Goal: Transaction & Acquisition: Subscribe to service/newsletter

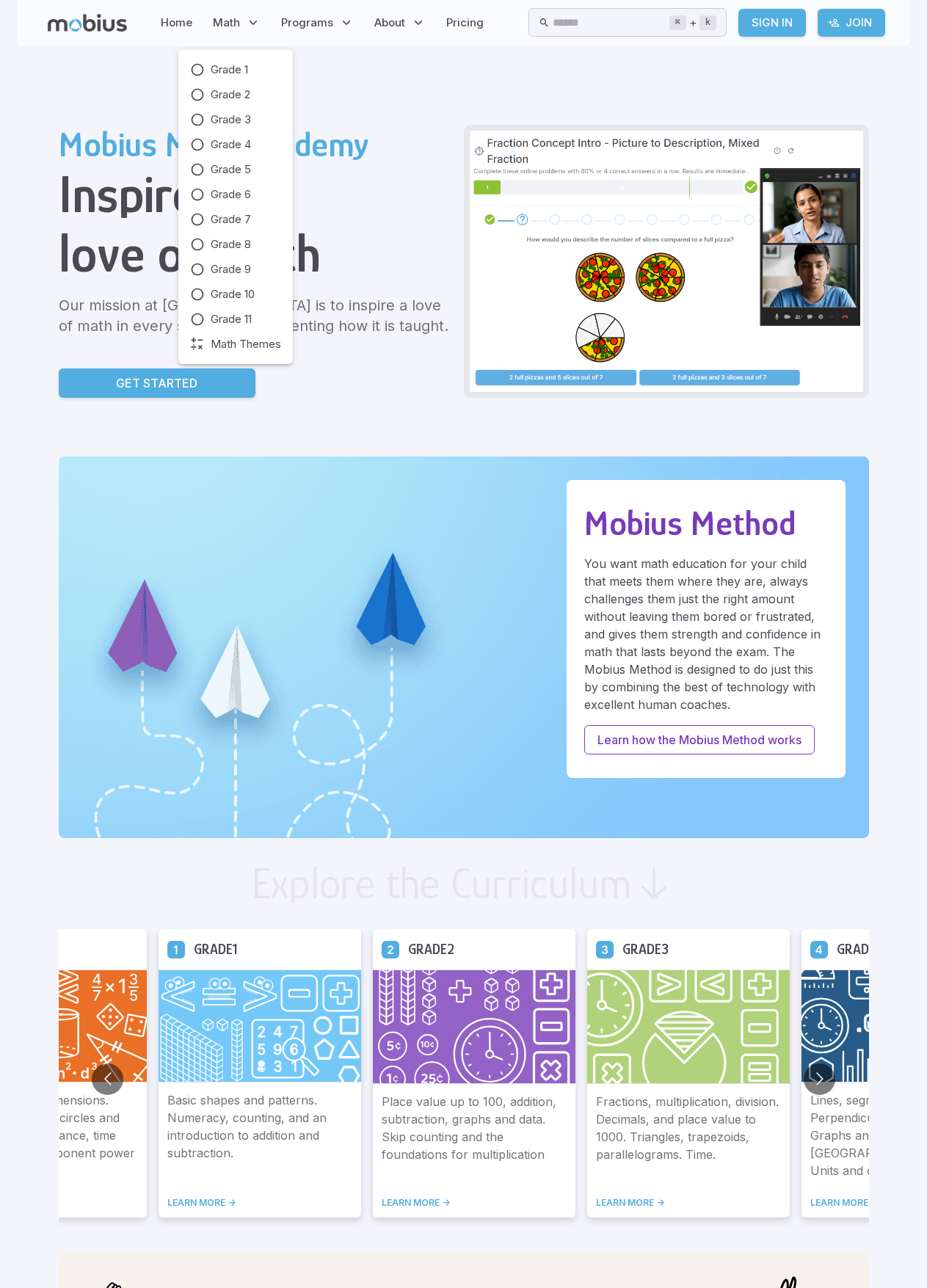
click at [221, 78] on div "Grade 1 Grade 2 Grade 3 Grade 4 Grade 5 Grade 6 Grade 7 Grade 8 Grade 9 Grade 1…" at bounding box center [236, 207] width 91 height 291
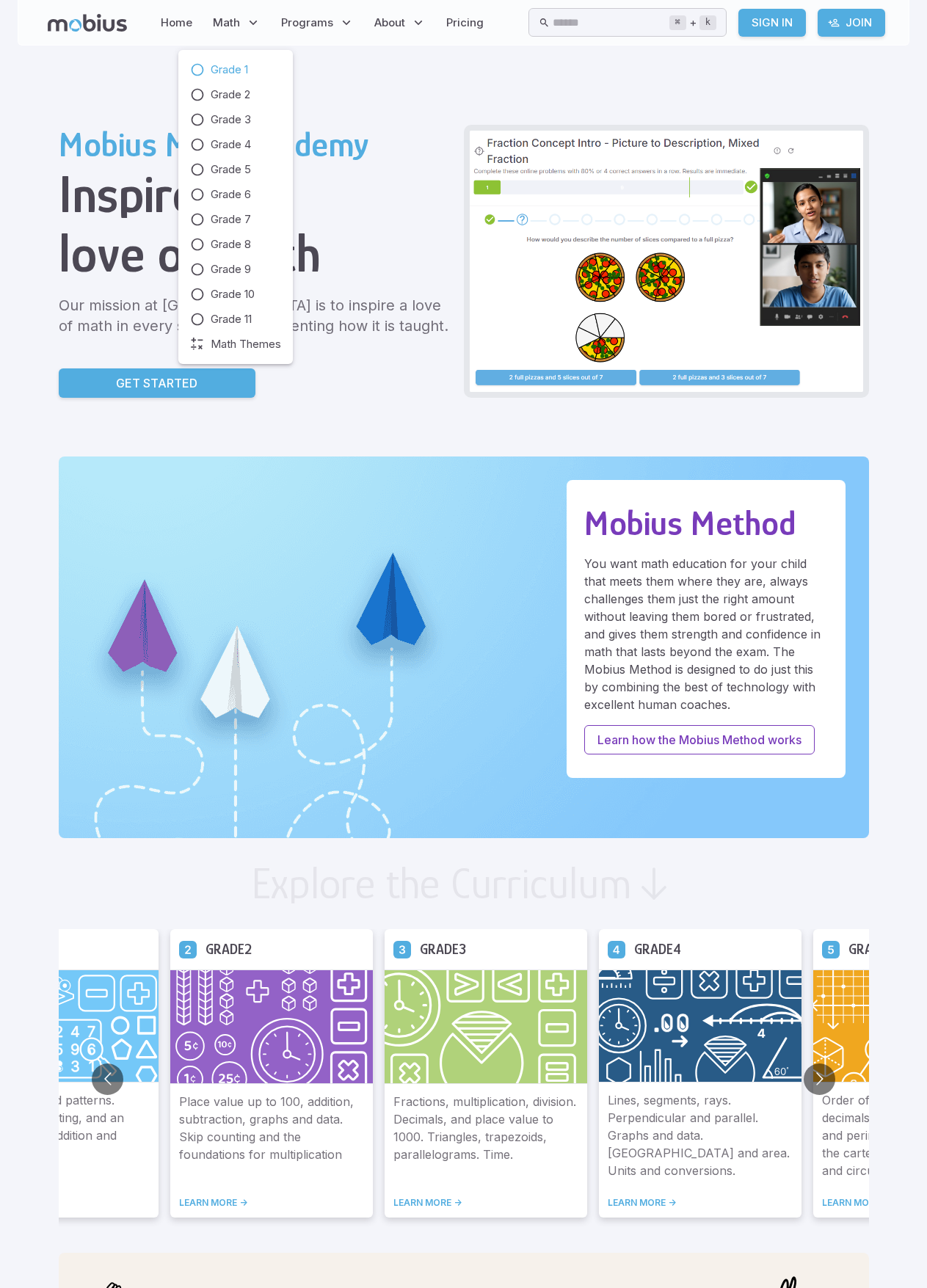
click at [226, 71] on span "Grade 1" at bounding box center [230, 70] width 38 height 16
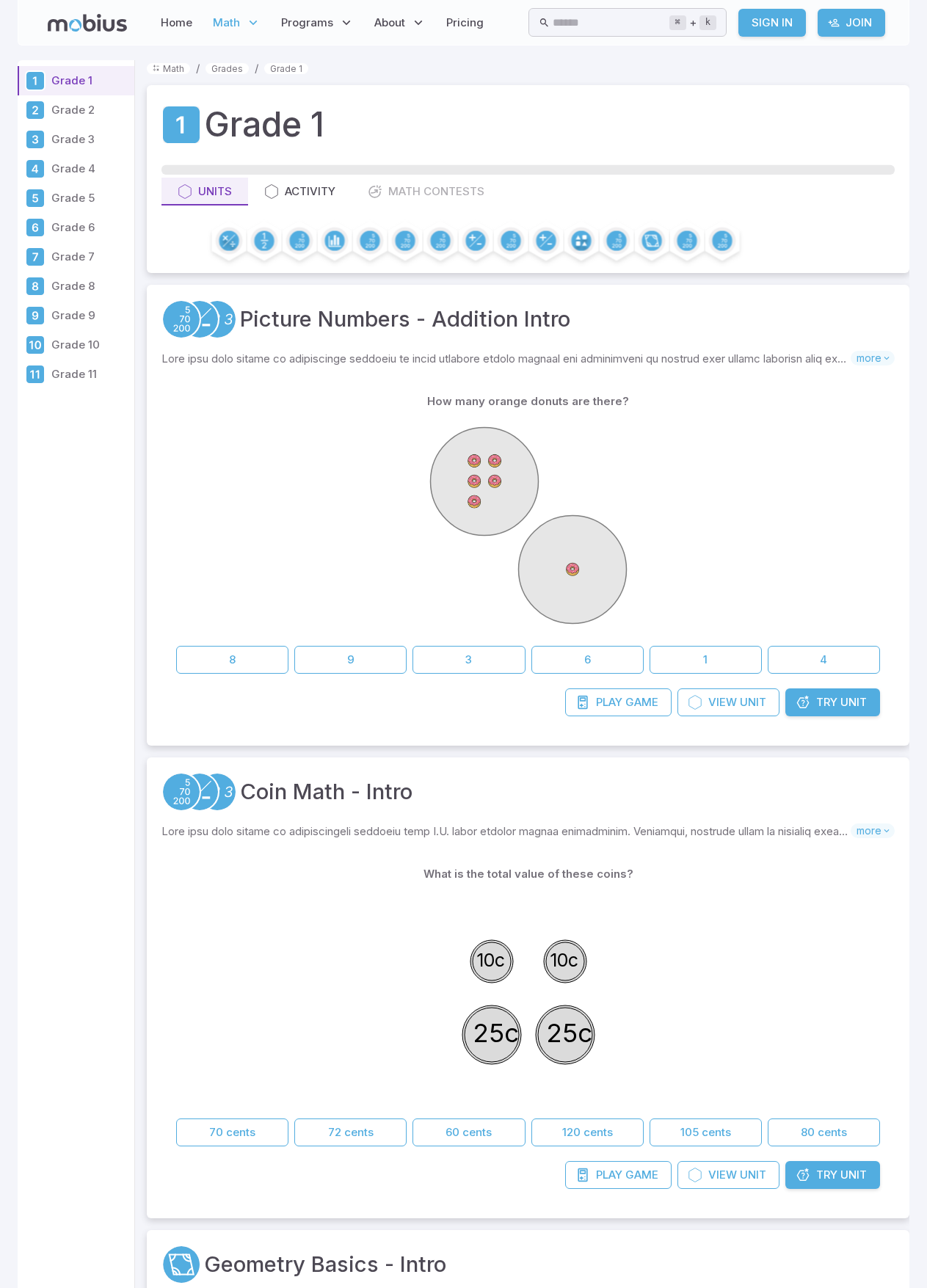
click at [74, 171] on p "Grade 4" at bounding box center [90, 169] width 77 height 16
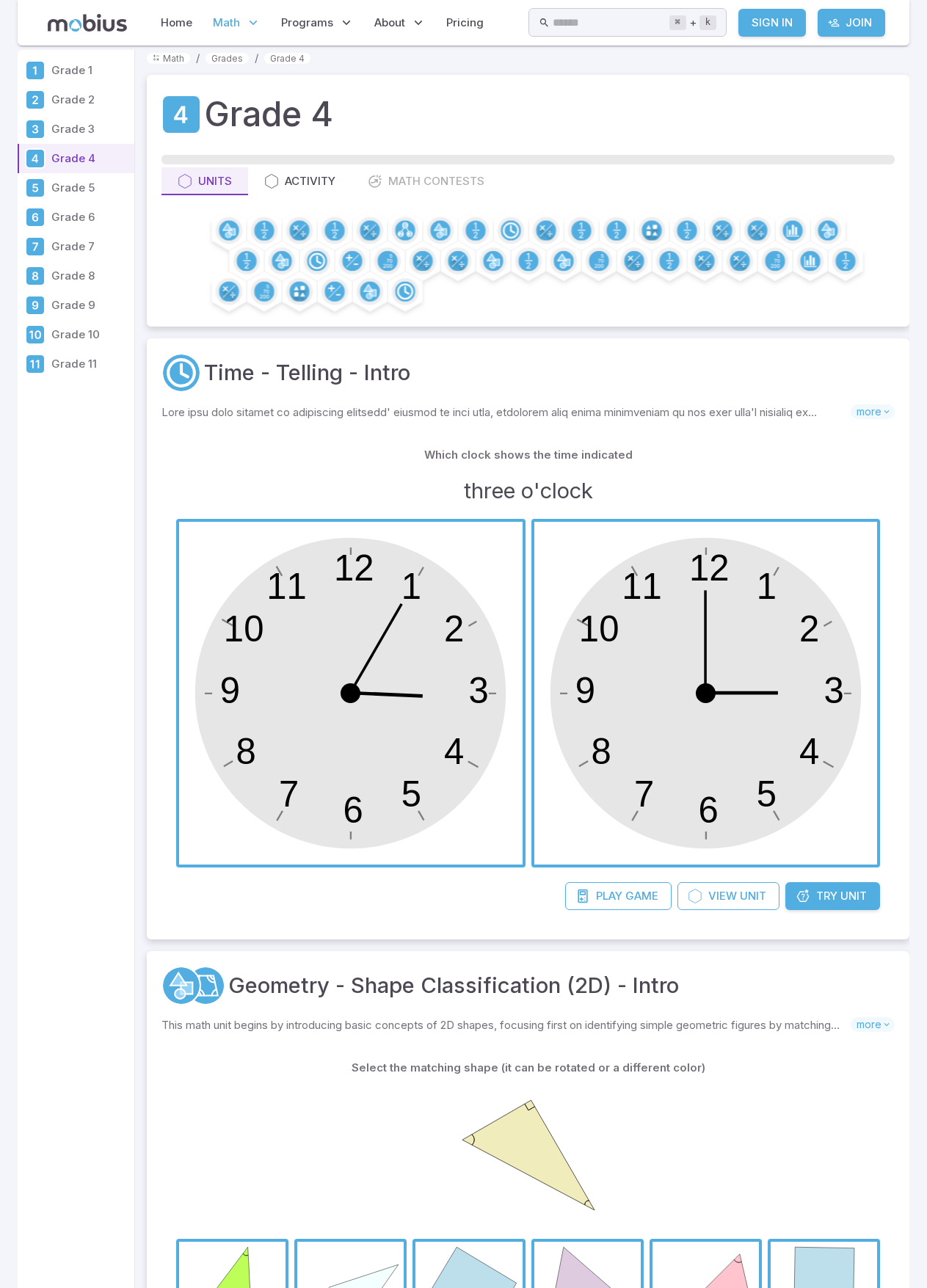
scroll to position [11, 0]
click at [370, 377] on link "Time - Telling - Intro" at bounding box center [307, 372] width 206 height 32
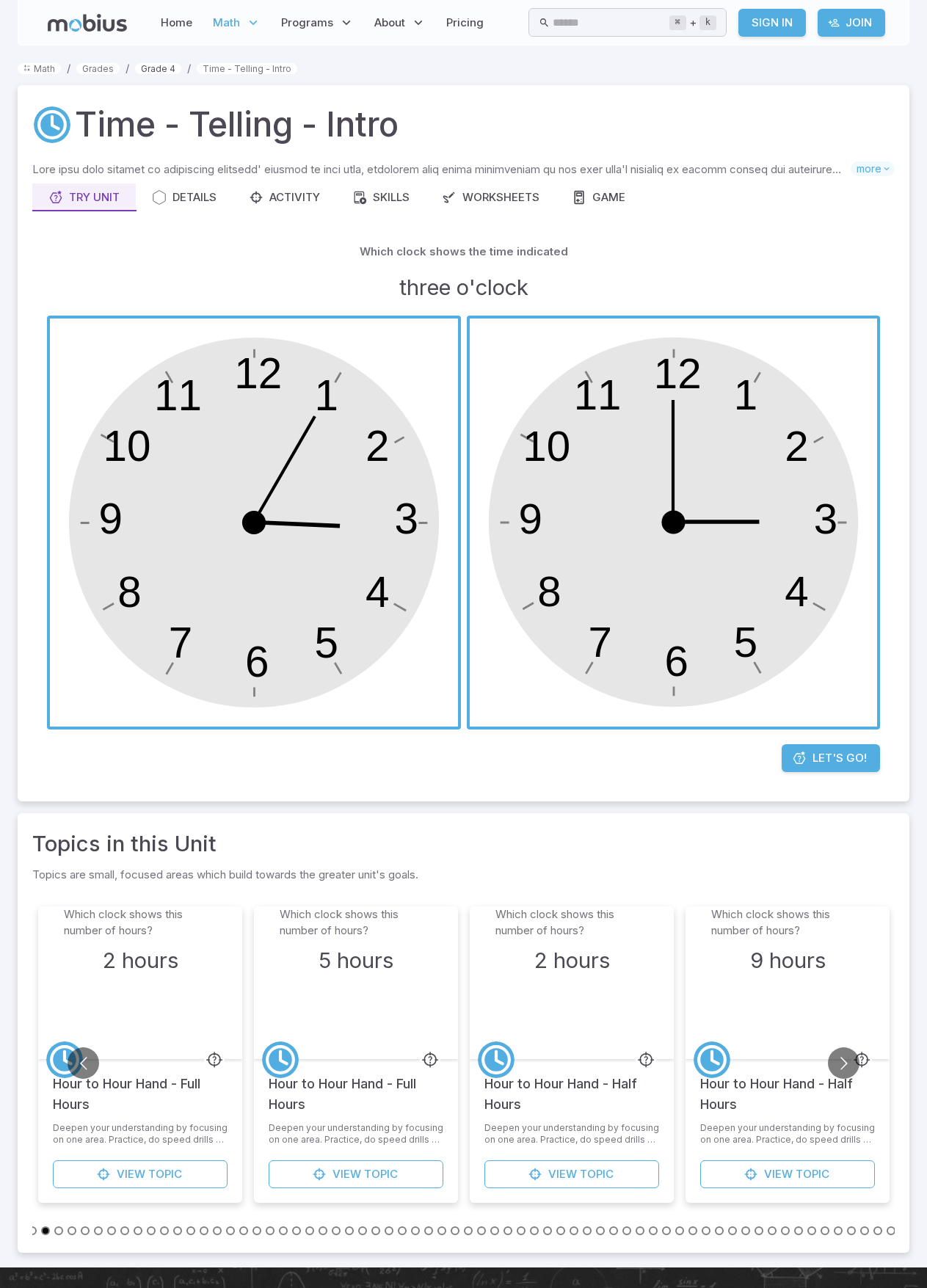
drag, startPoint x: 74, startPoint y: 171, endPoint x: 154, endPoint y: 69, distance: 129.6
click at [154, 69] on link "Grade 4" at bounding box center [158, 68] width 46 height 11
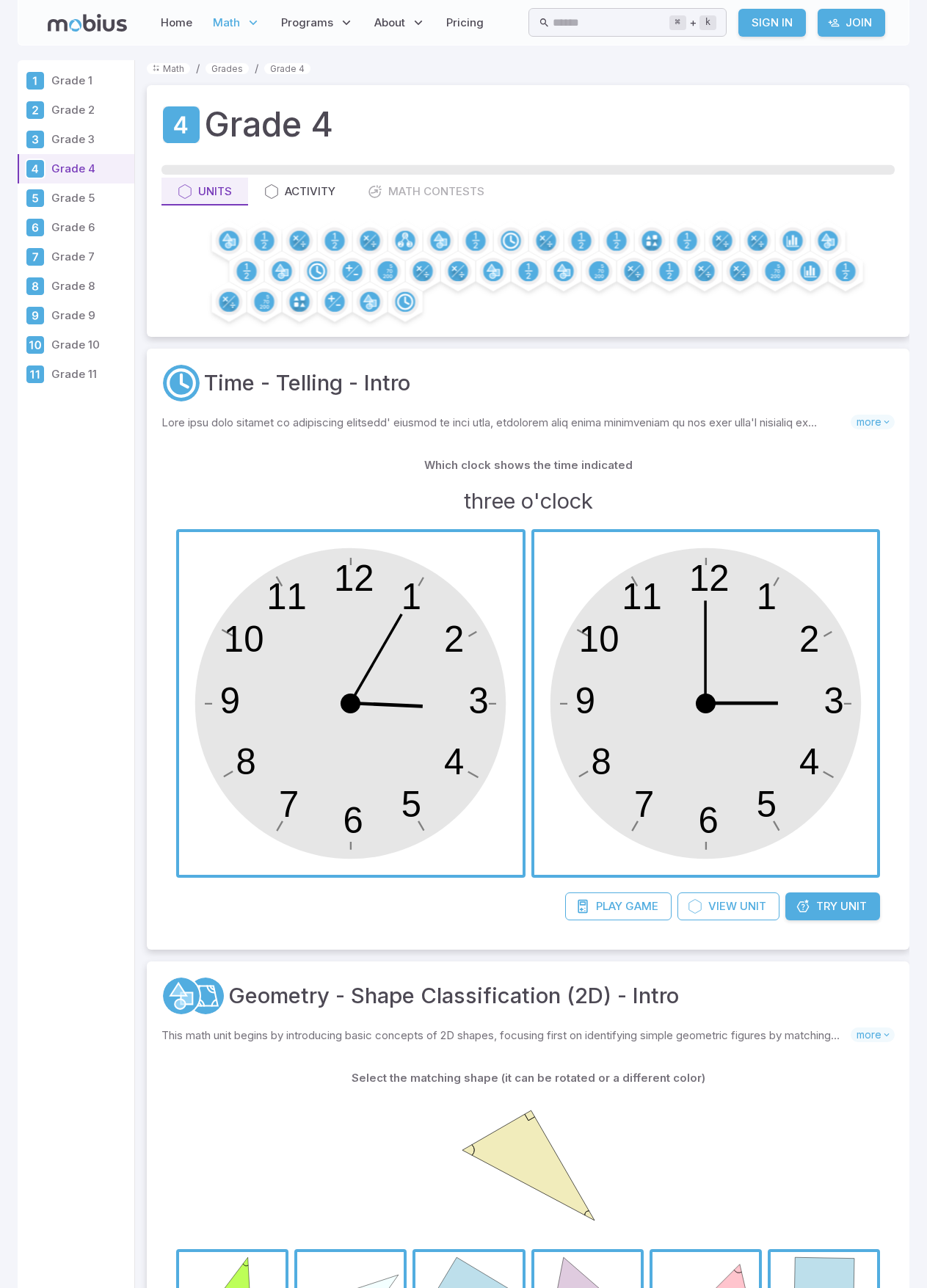
click at [60, 75] on p "Grade 1" at bounding box center [90, 81] width 77 height 16
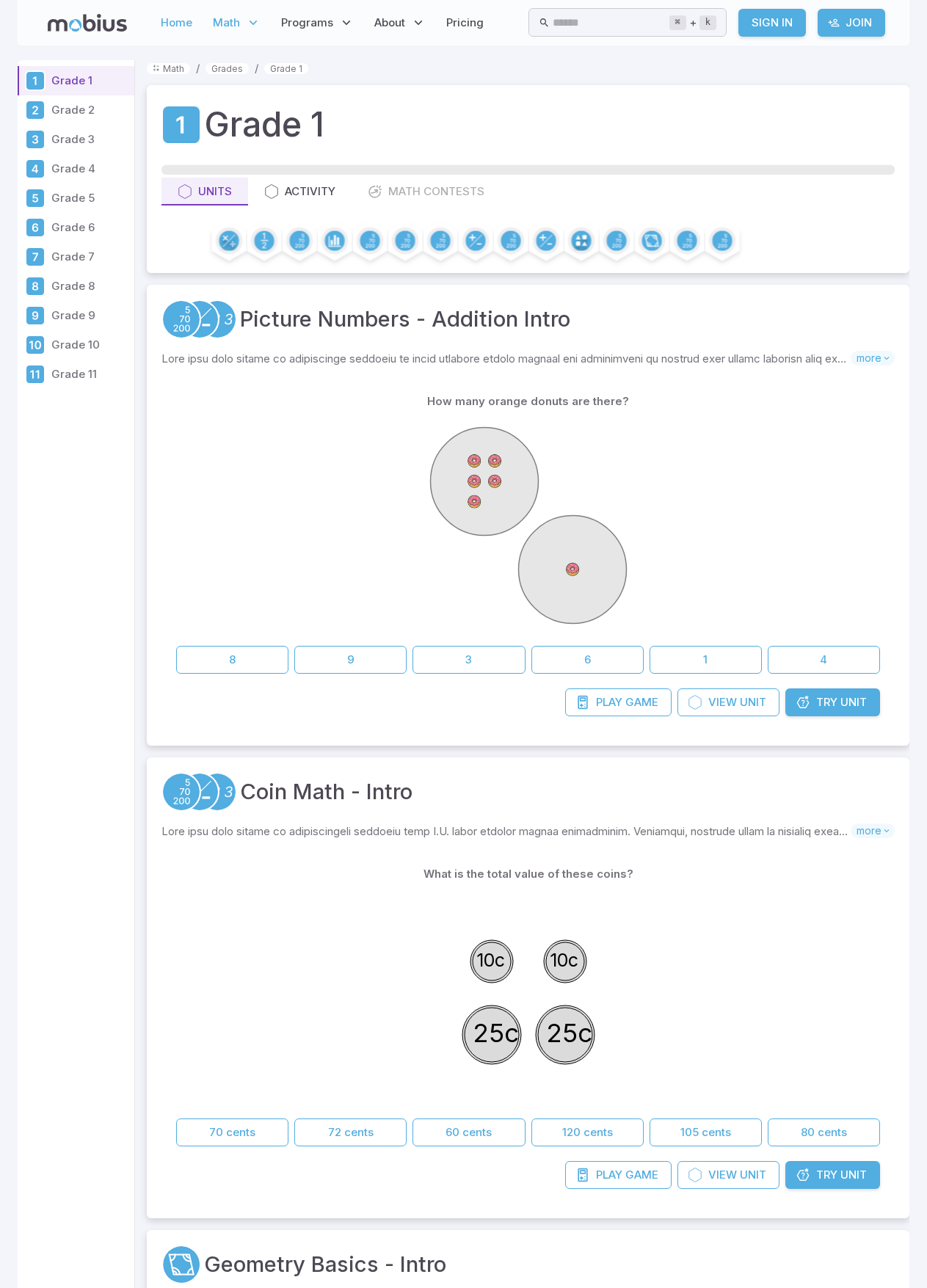
drag, startPoint x: 154, startPoint y: 69, endPoint x: 172, endPoint y: 21, distance: 51.3
click at [172, 21] on link "Home" at bounding box center [177, 22] width 40 height 34
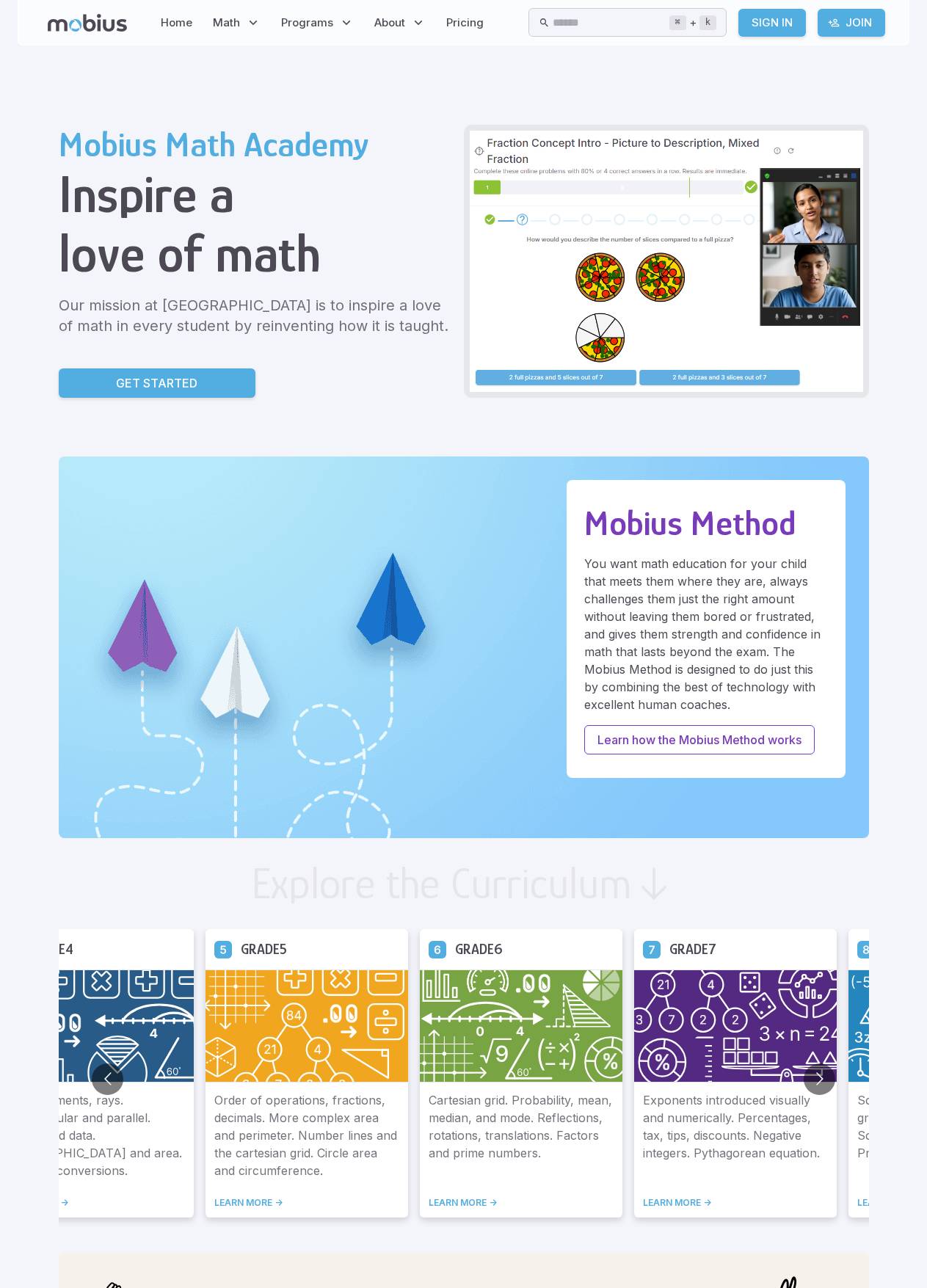
click at [260, 1205] on link "LEARN MORE ->" at bounding box center [307, 1203] width 185 height 12
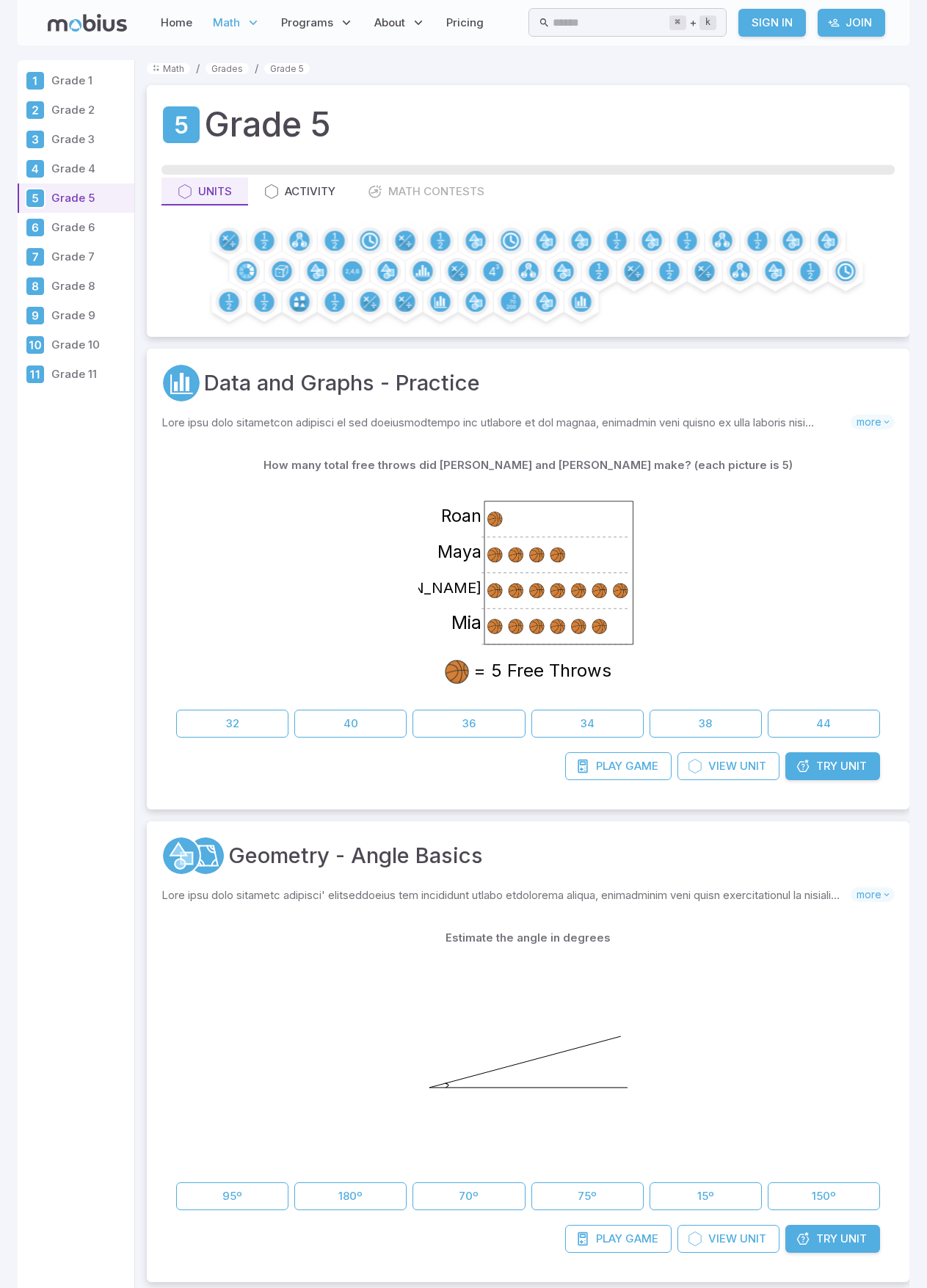
click at [92, 28] on icon at bounding box center [88, 22] width 80 height 17
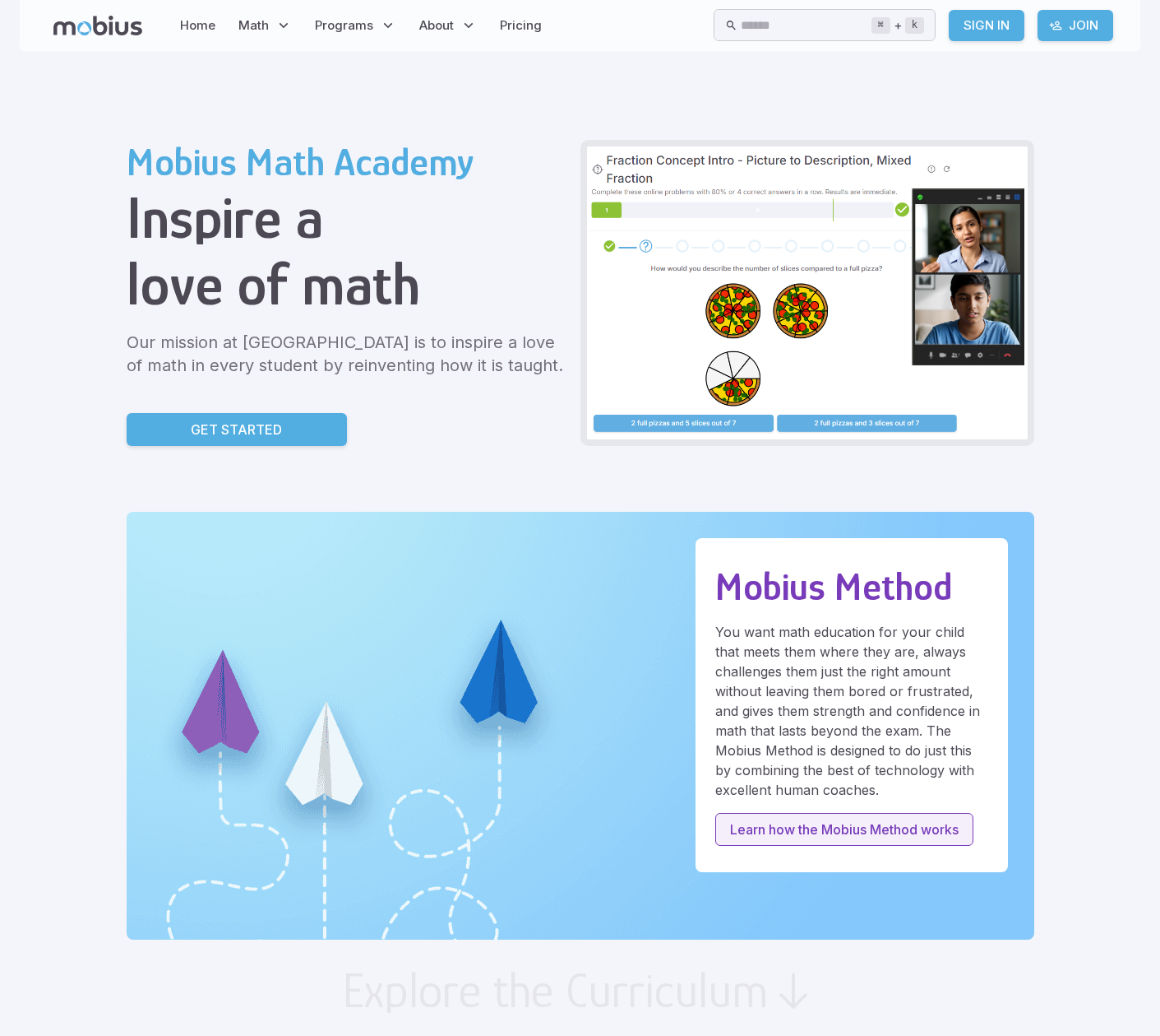
click at [740, 826] on p "Learn how the Mobius Method works" at bounding box center [844, 828] width 228 height 19
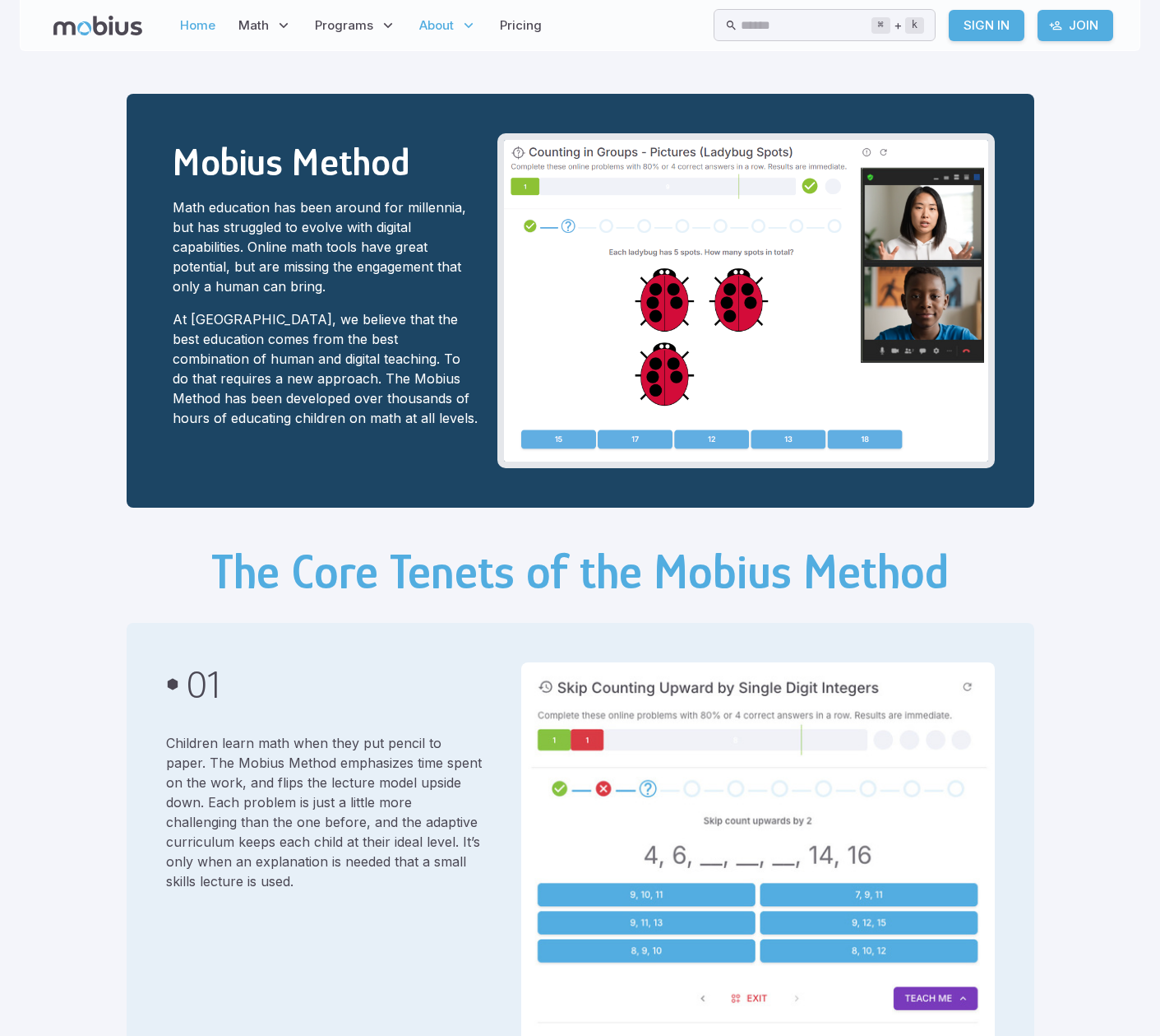
click at [202, 25] on link "Home" at bounding box center [198, 25] width 45 height 38
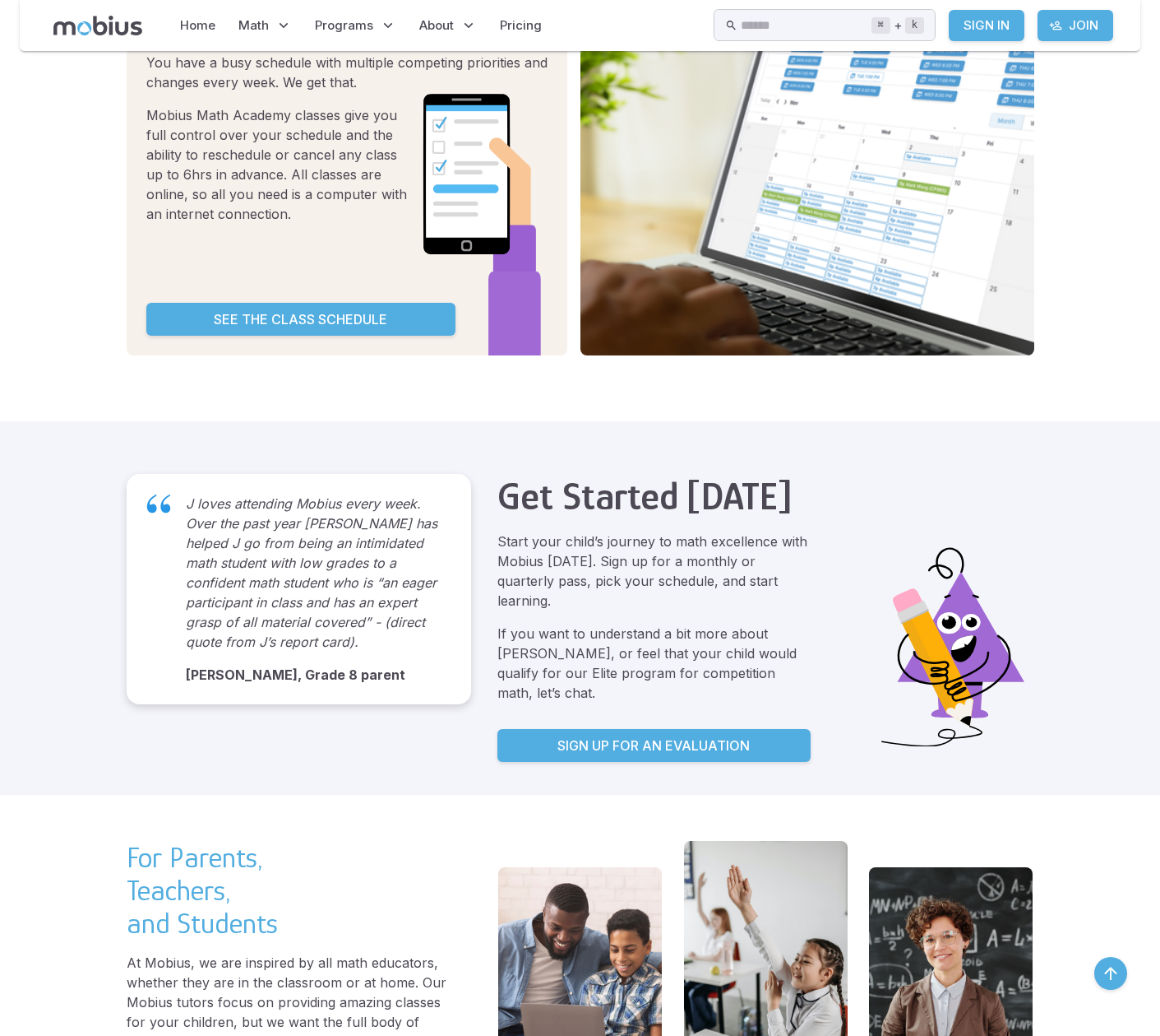
scroll to position [3058, 0]
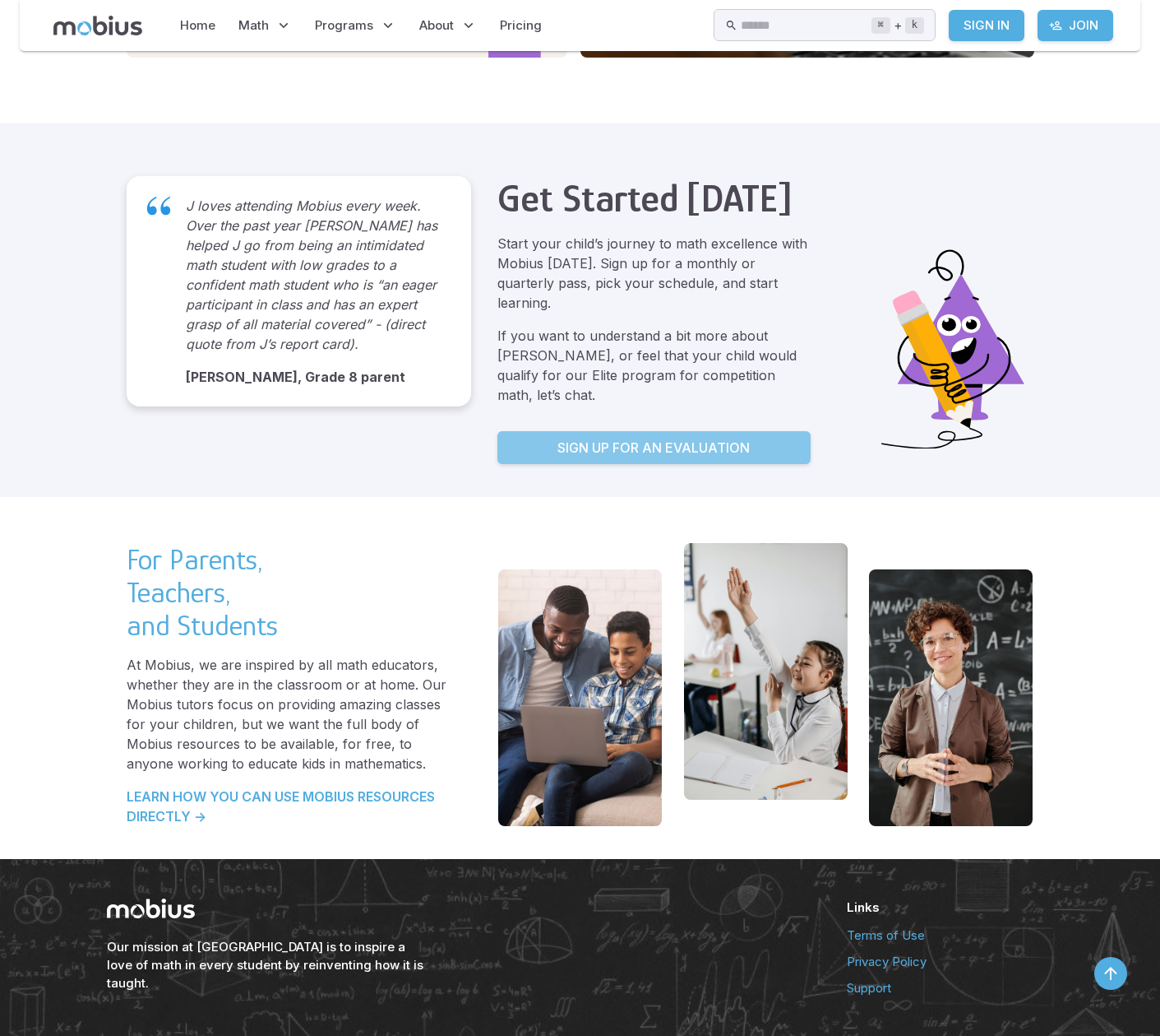
click at [637, 438] on p "Sign up for an Evaluation" at bounding box center [653, 447] width 192 height 19
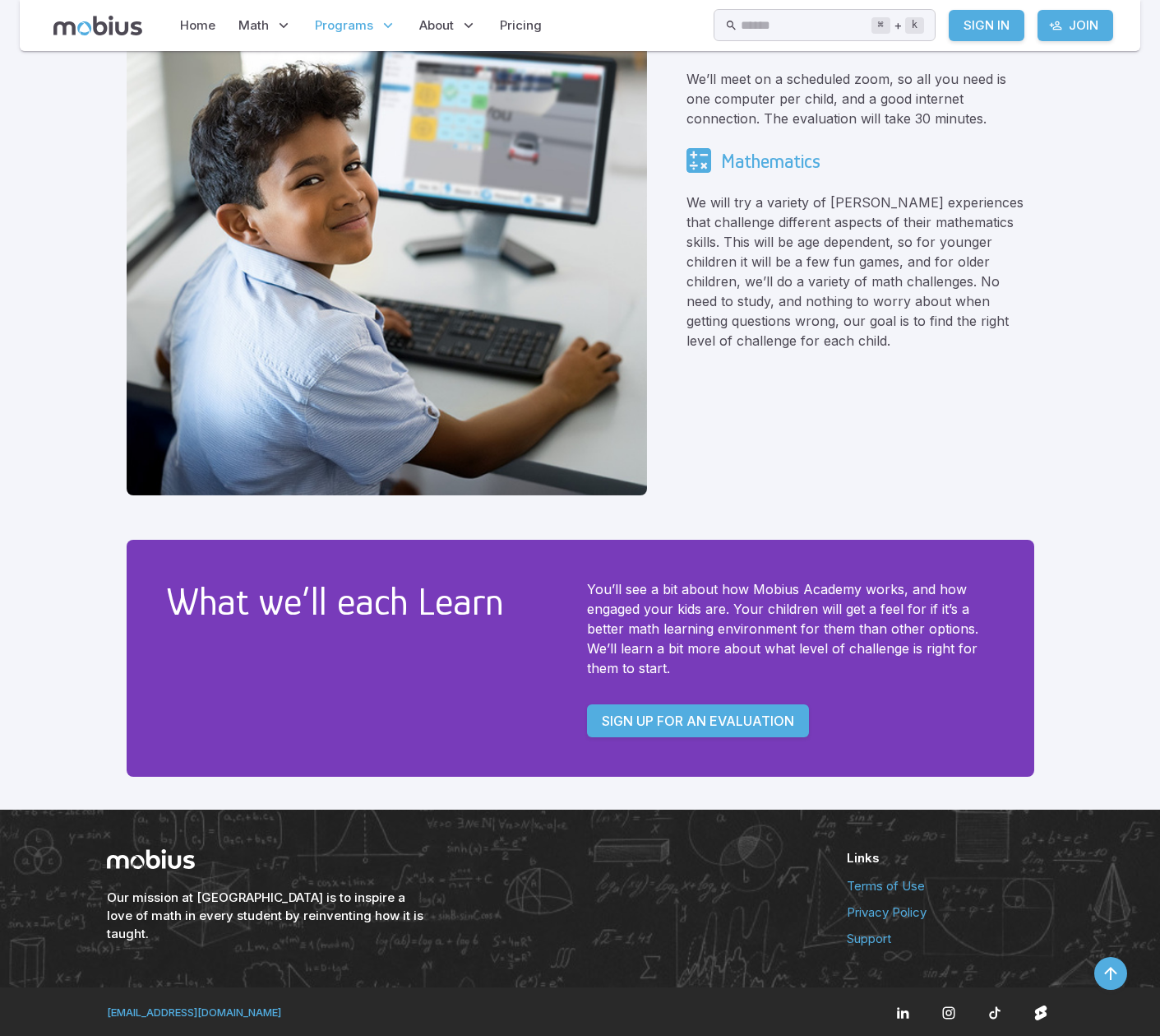
scroll to position [692, 0]
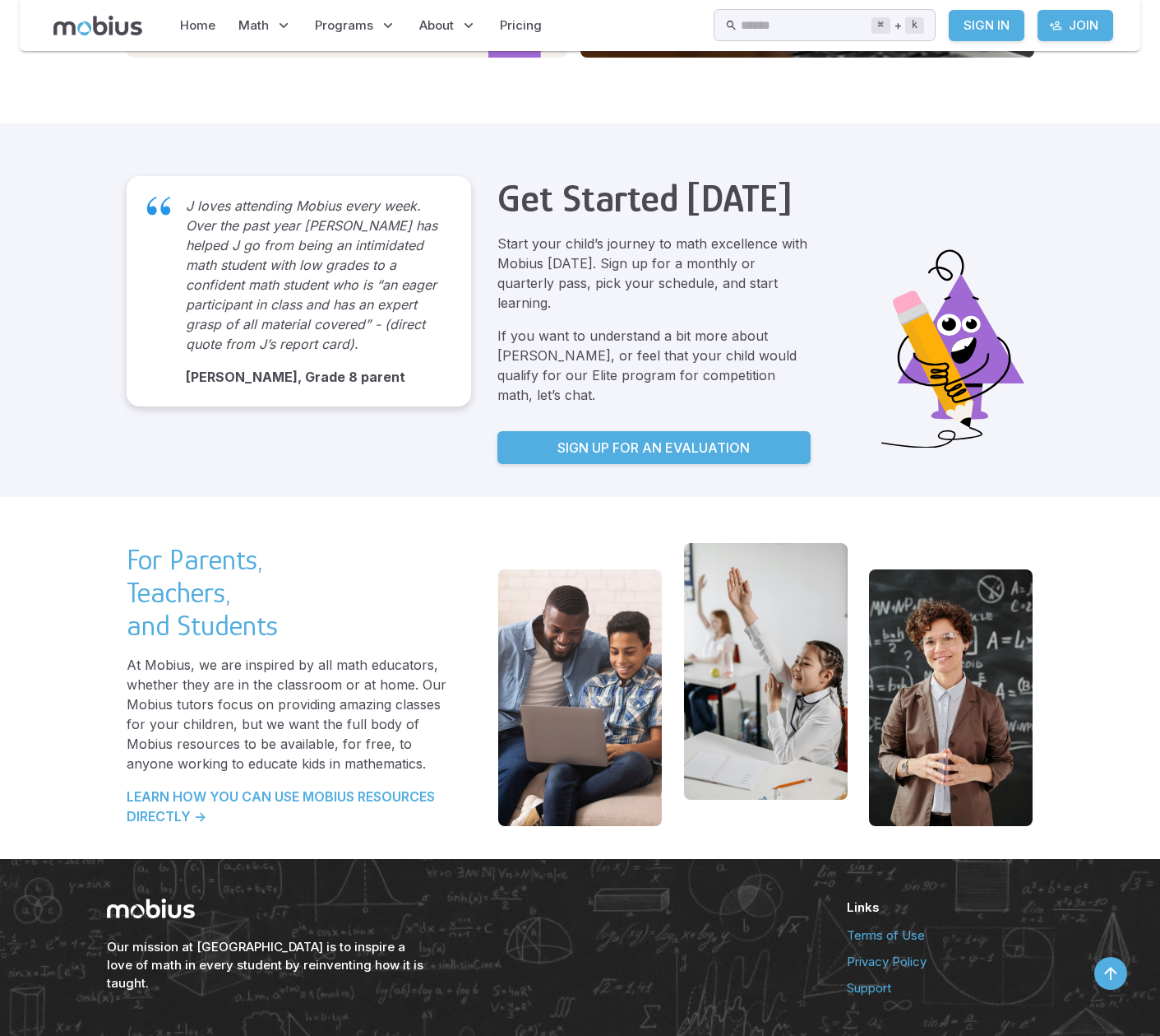
scroll to position [3058, 0]
click at [535, 25] on link "Pricing" at bounding box center [521, 25] width 52 height 38
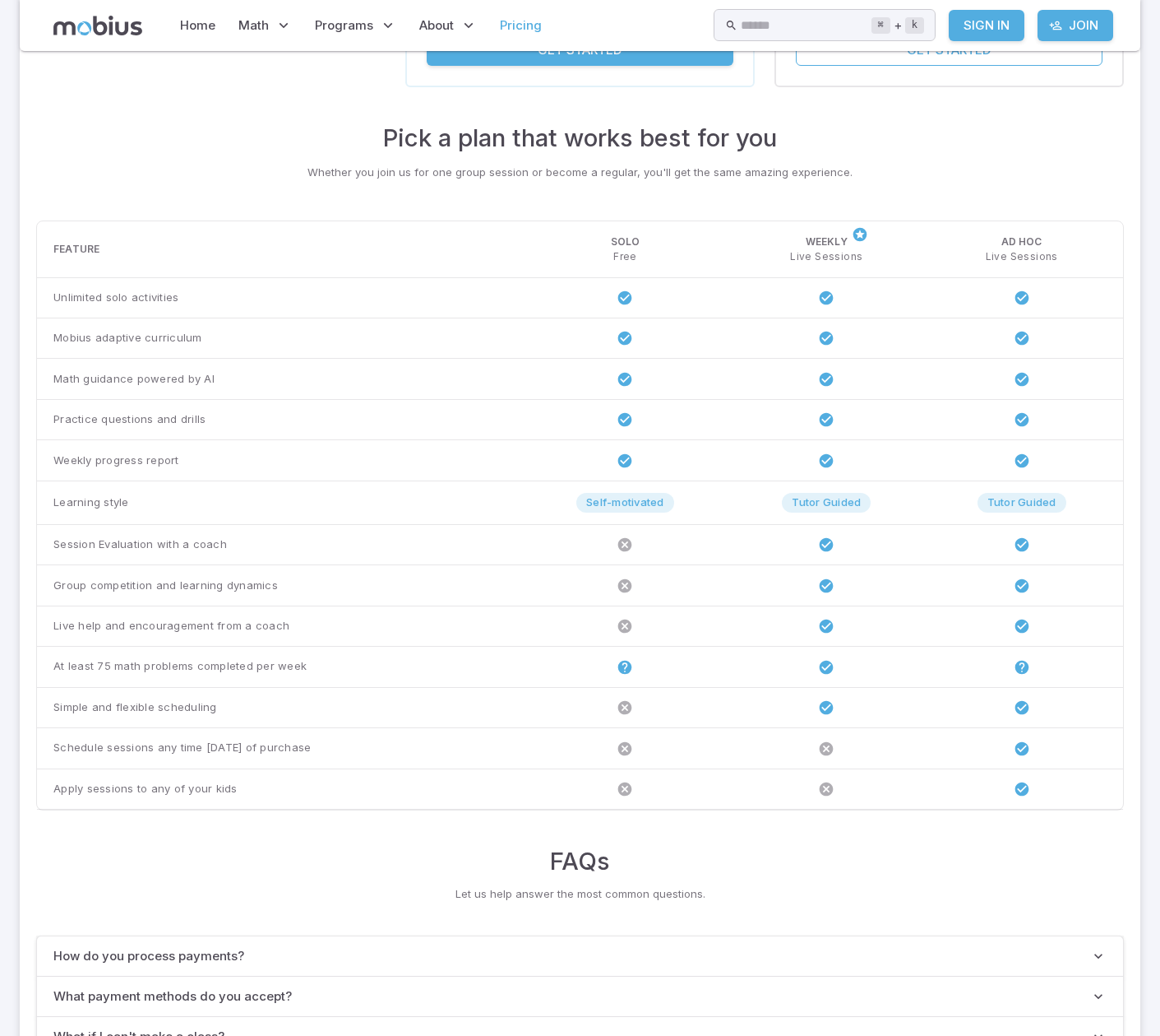
scroll to position [266, 0]
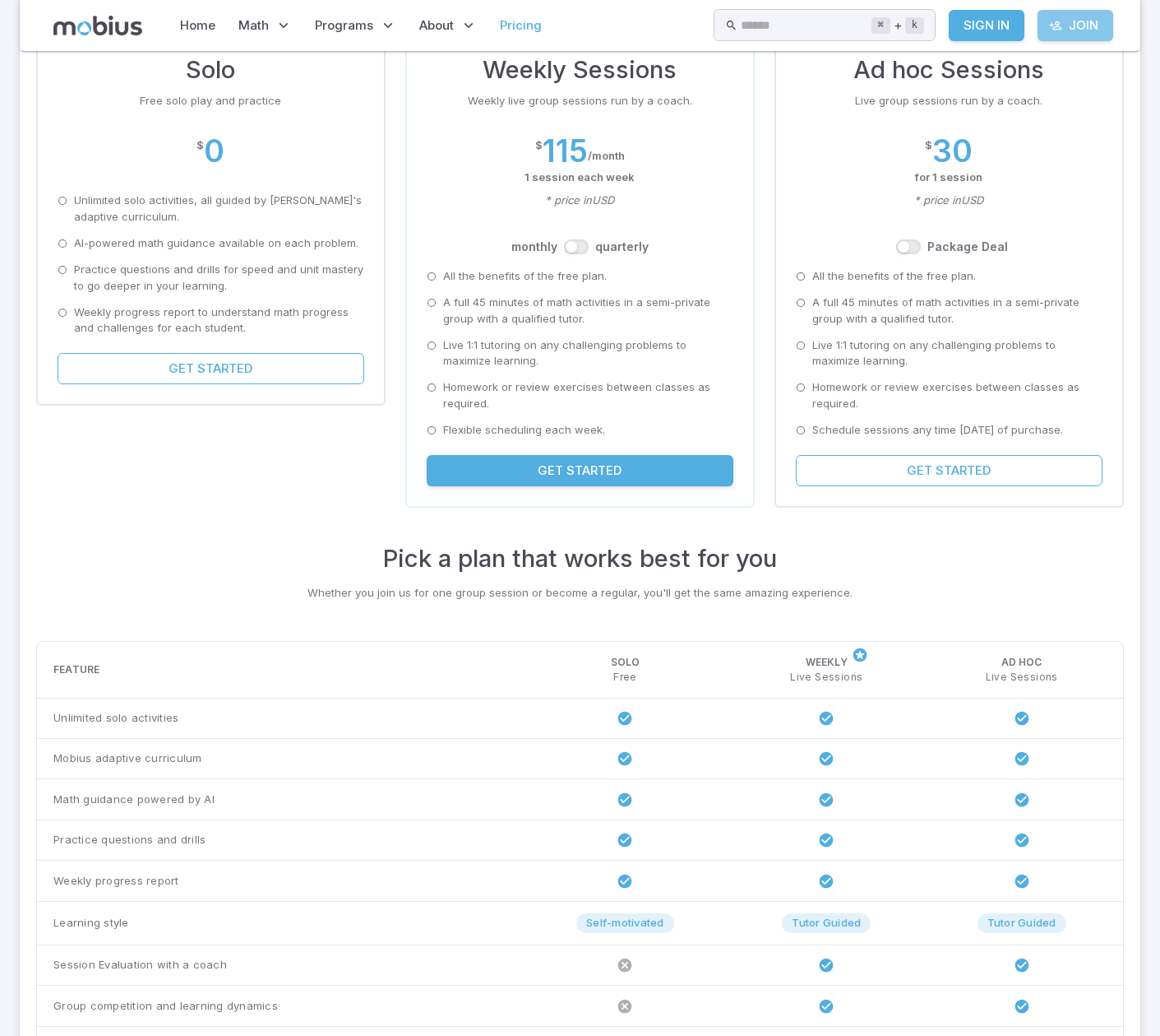
click at [1080, 25] on link "Join" at bounding box center [1075, 25] width 76 height 31
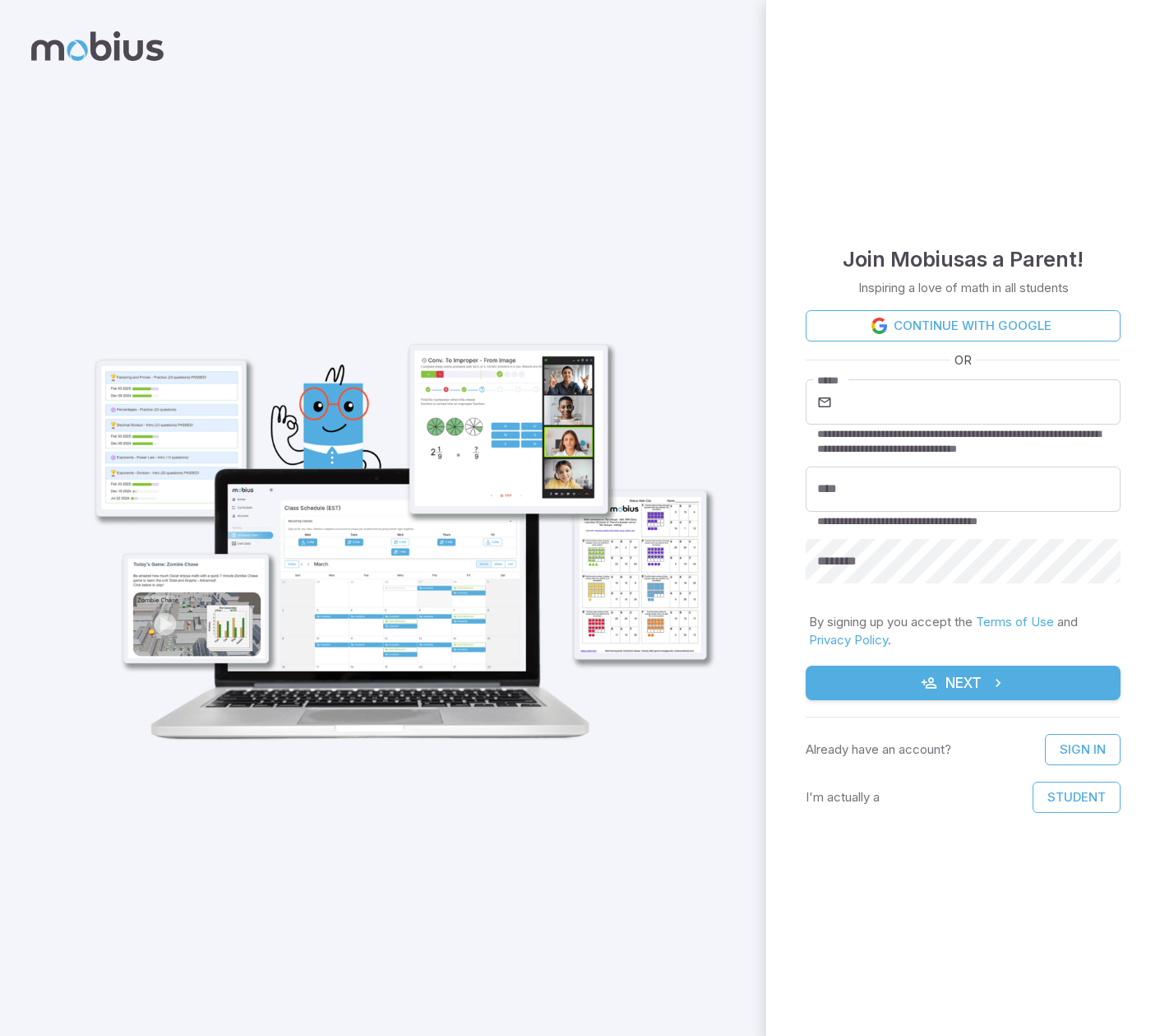
click at [101, 50] on icon at bounding box center [97, 45] width 133 height 29
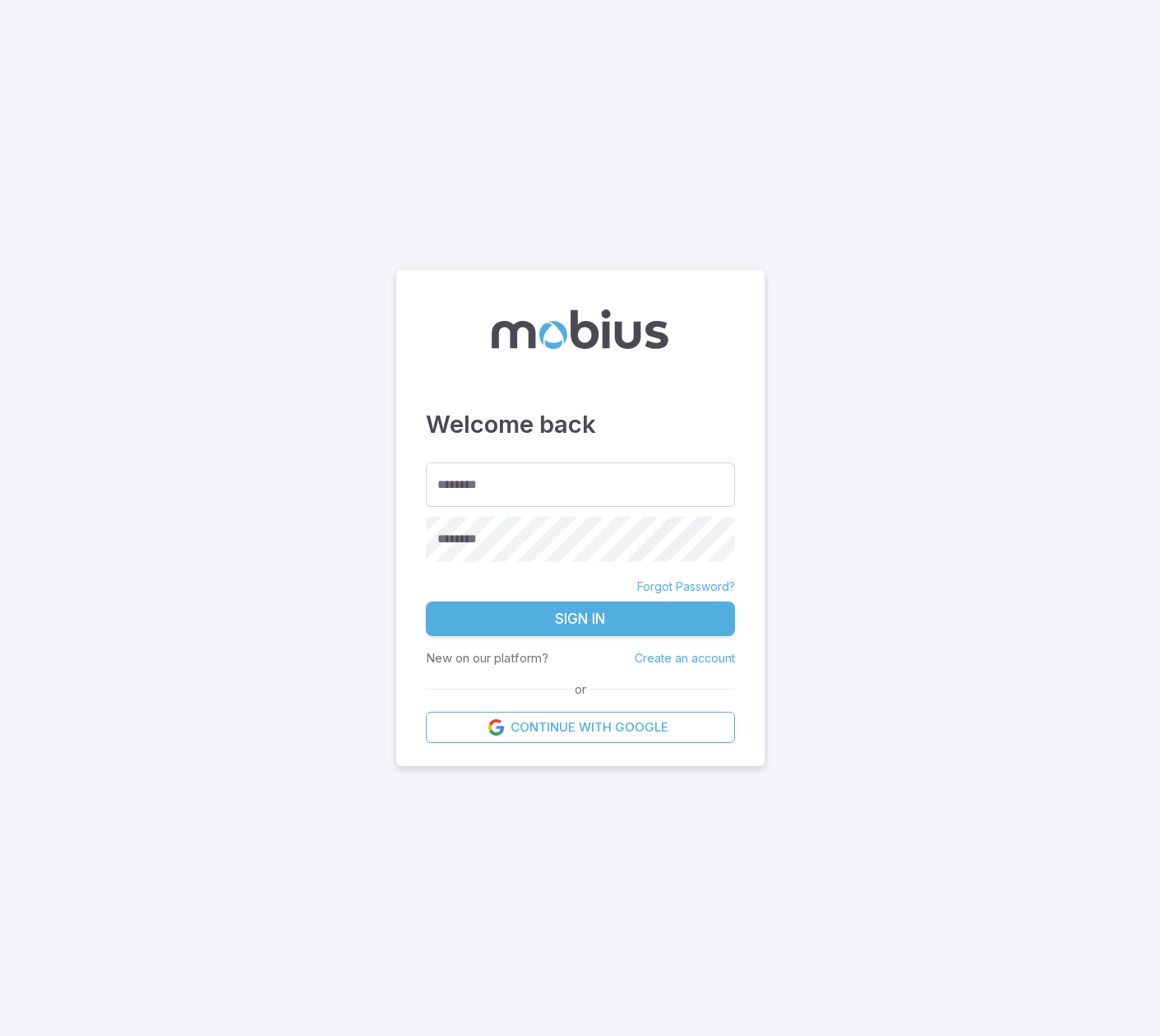
click at [719, 73] on main "Welcome back ******** ******** ******** Forgot Password? Sign In New on our pla…" at bounding box center [580, 518] width 1160 height 1036
